Goal: Task Accomplishment & Management: Manage account settings

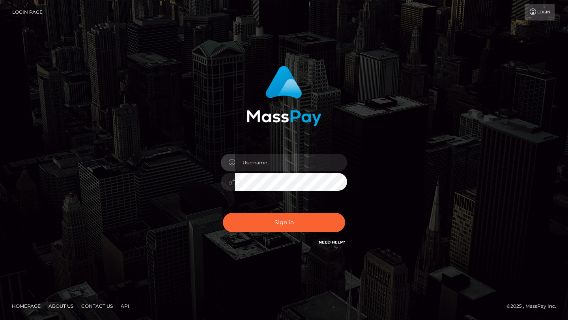
click at [257, 156] on input "text" at bounding box center [291, 163] width 112 height 18
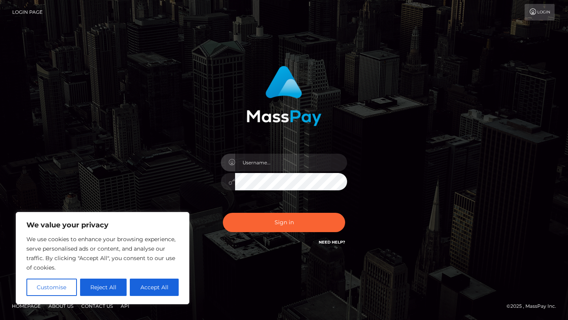
type input "[EMAIL_ADDRESS][DOMAIN_NAME]"
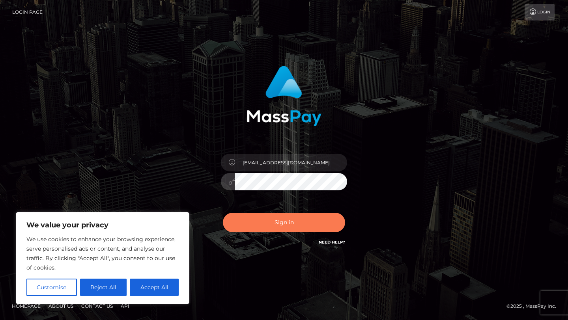
click at [301, 224] on button "Sign in" at bounding box center [284, 222] width 122 height 19
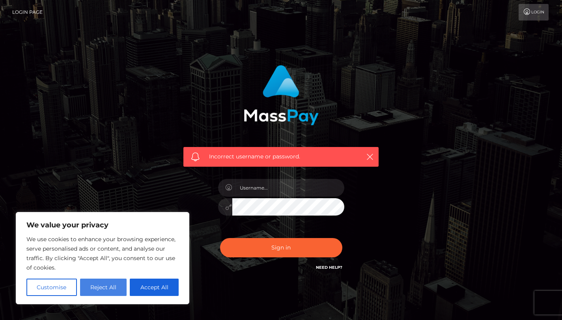
click at [86, 293] on button "Reject All" at bounding box center [103, 287] width 47 height 17
